Goal: Task Accomplishment & Management: Manage account settings

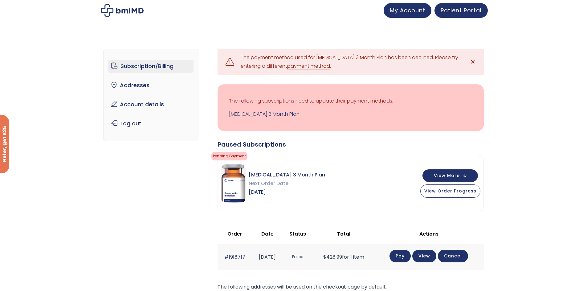
click at [310, 68] on link "payment method" at bounding box center [308, 66] width 43 height 7
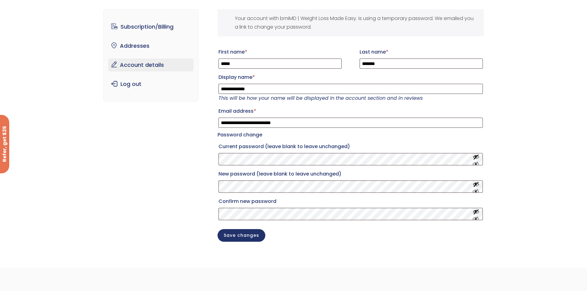
scroll to position [31, 0]
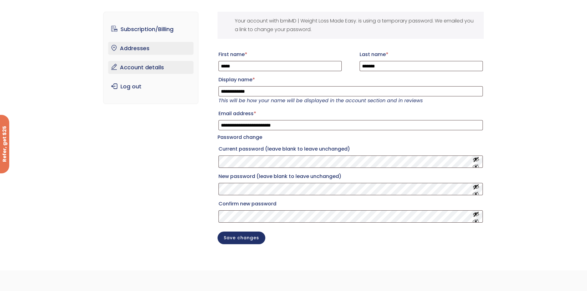
click at [140, 46] on link "Addresses" at bounding box center [150, 48] width 85 height 13
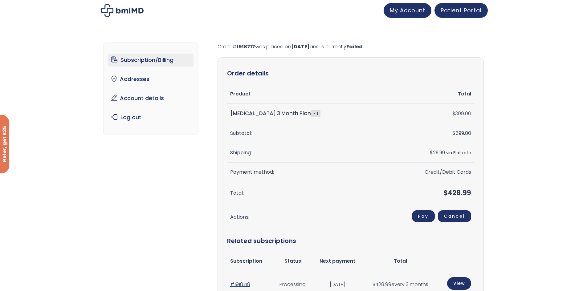
click at [138, 58] on link "Subscription/Billing" at bounding box center [150, 60] width 85 height 13
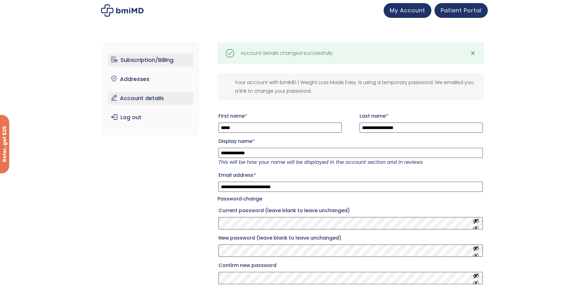
click at [146, 56] on link "Subscription/Billing" at bounding box center [150, 60] width 85 height 13
